Goal: Task Accomplishment & Management: Complete application form

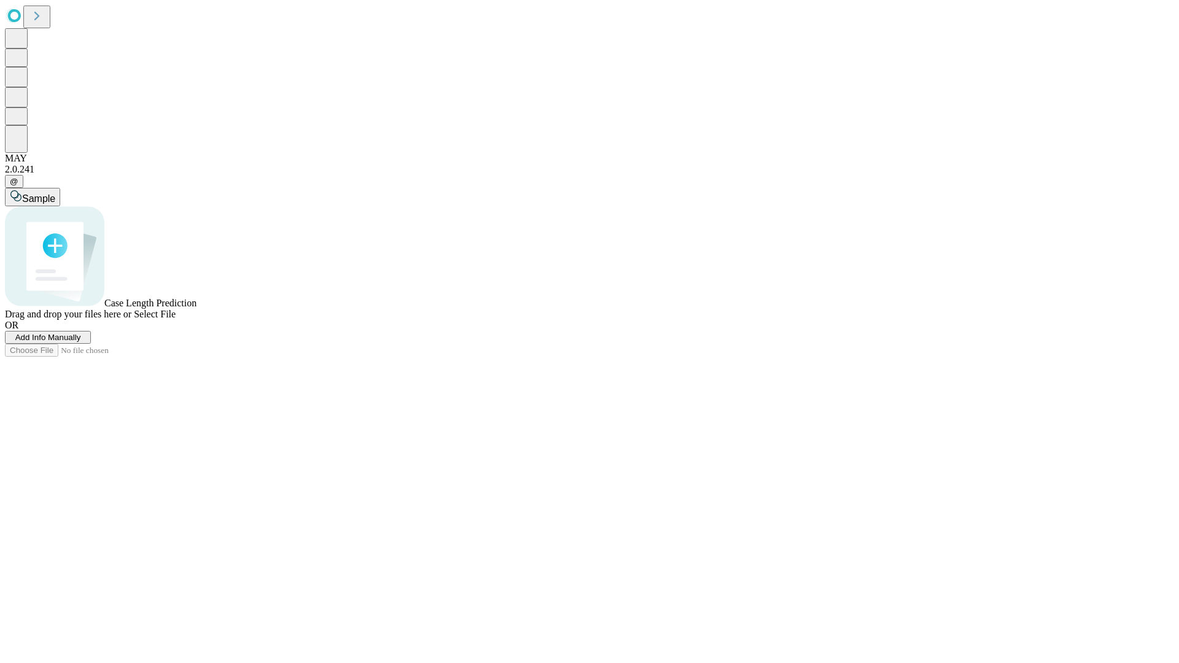
click at [81, 342] on span "Add Info Manually" at bounding box center [48, 337] width 66 height 9
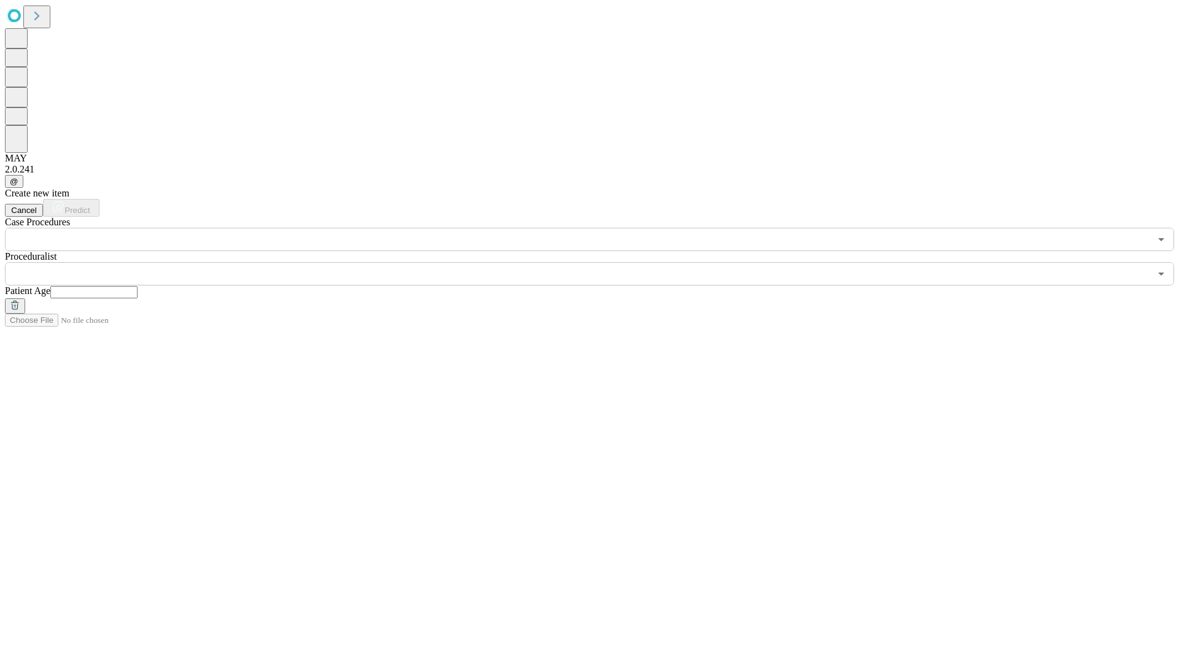
click at [138, 286] on input "text" at bounding box center [93, 292] width 87 height 12
type input "**"
click at [598, 262] on input "text" at bounding box center [577, 273] width 1145 height 23
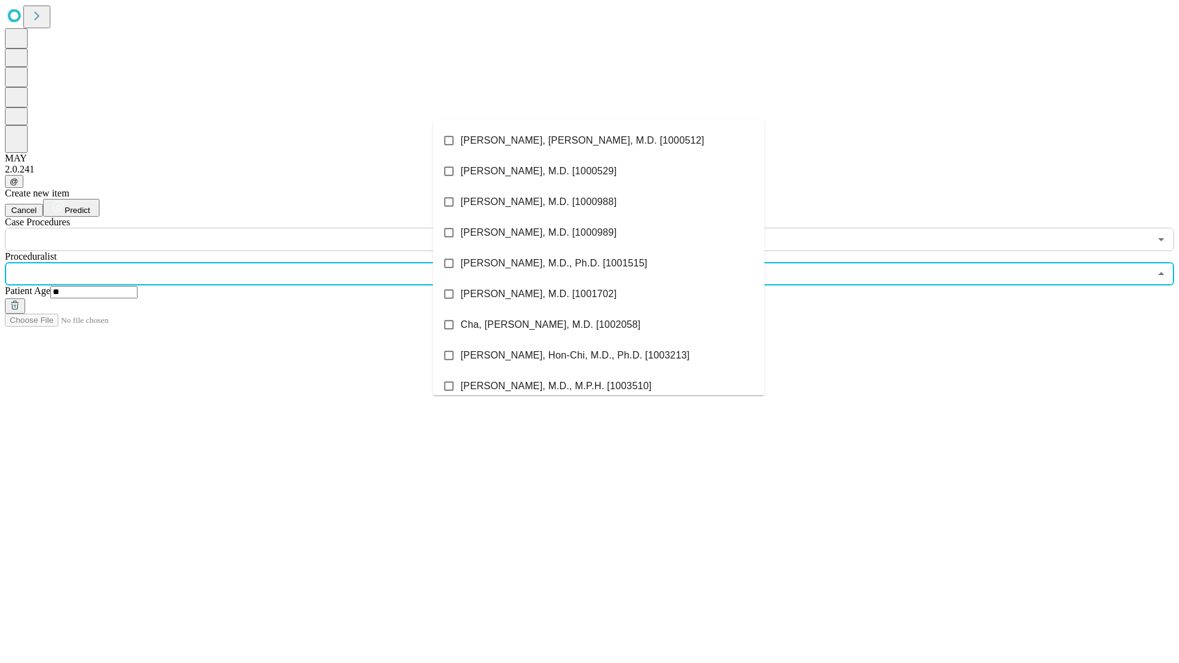
click at [599, 141] on li "[PERSON_NAME], [PERSON_NAME], M.D. [1000512]" at bounding box center [599, 140] width 332 height 31
click at [258, 228] on input "text" at bounding box center [577, 239] width 1145 height 23
